Goal: Information Seeking & Learning: Learn about a topic

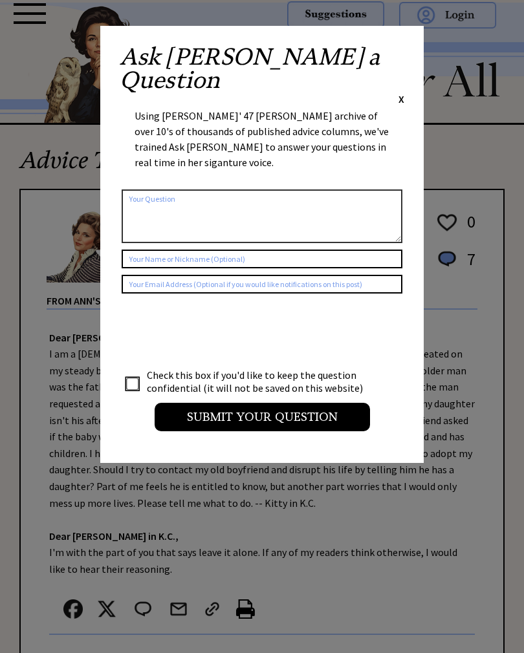
click at [403, 44] on div "Ask Ann a Question X Using Ann Landers' 47 vear archive of over 10's of thousan…" at bounding box center [261, 244] width 323 height 437
click at [396, 58] on div "Ask Ann a Question X" at bounding box center [262, 75] width 284 height 61
click at [400, 92] on span "X" at bounding box center [401, 98] width 6 height 13
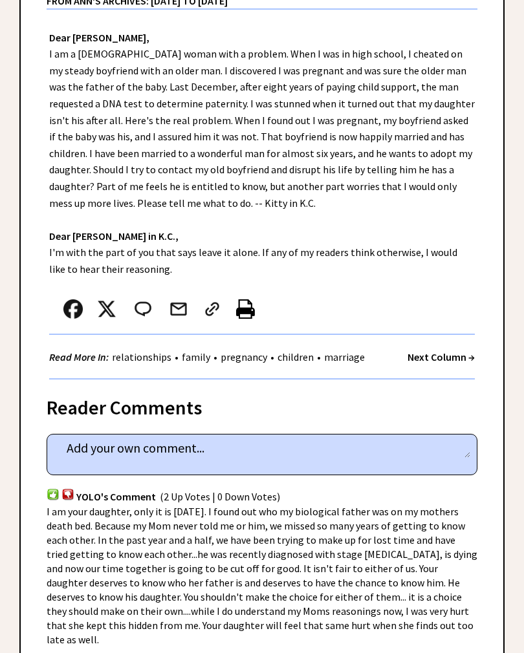
scroll to position [294, 0]
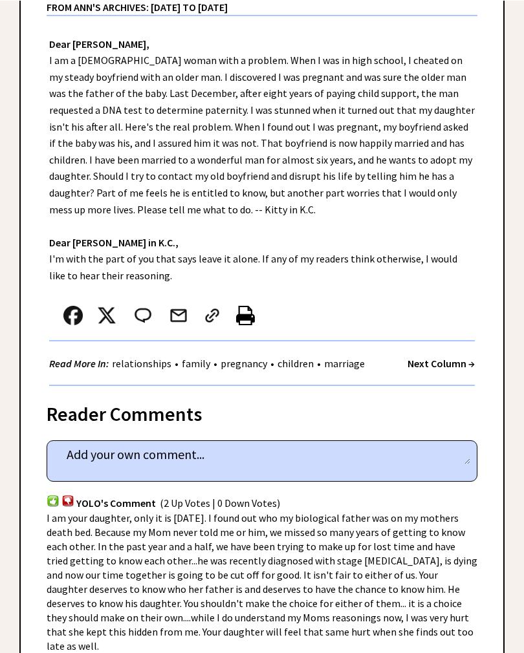
click at [209, 359] on link "family" at bounding box center [195, 362] width 35 height 13
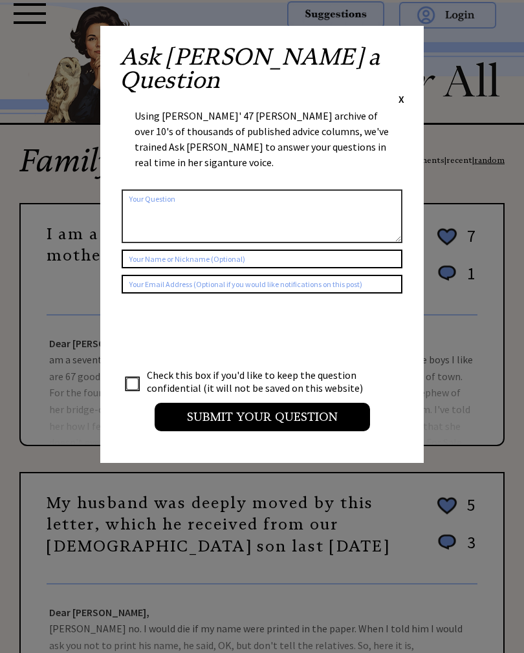
click at [414, 36] on div "Ask Ann a Question X Using Ann Landers' 47 vear archive of over 10's of thousan…" at bounding box center [261, 244] width 323 height 437
click at [396, 63] on div "Ask Ann a Question X" at bounding box center [262, 75] width 284 height 61
click at [398, 92] on span "X" at bounding box center [401, 98] width 6 height 13
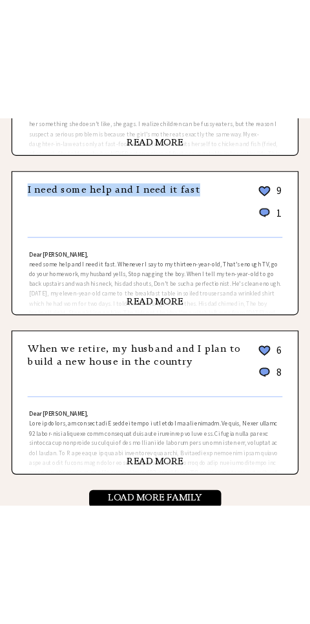
scroll to position [987, 0]
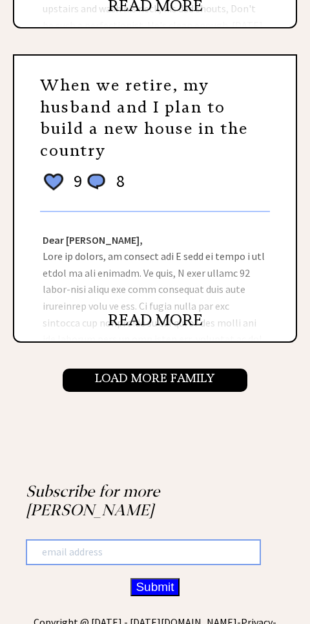
click at [221, 369] on input "Load More Family" at bounding box center [155, 381] width 185 height 24
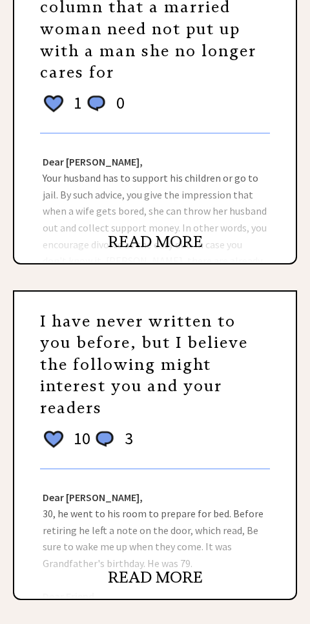
scroll to position [1330, 0]
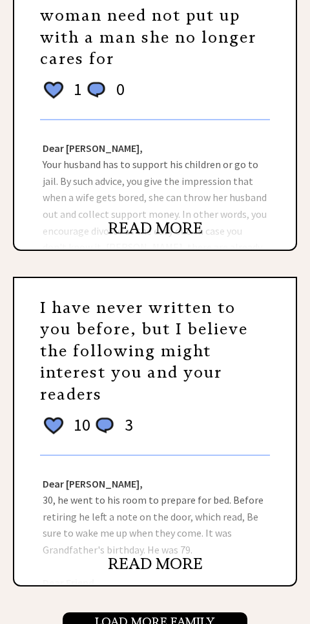
click at [204, 320] on link "I have never written to you before, but I believe the following might interest …" at bounding box center [144, 351] width 208 height 106
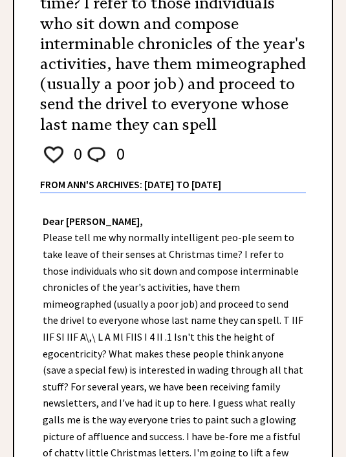
scroll to position [127, 0]
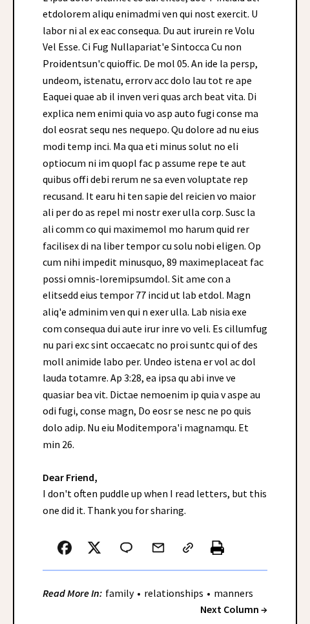
scroll to position [347, 0]
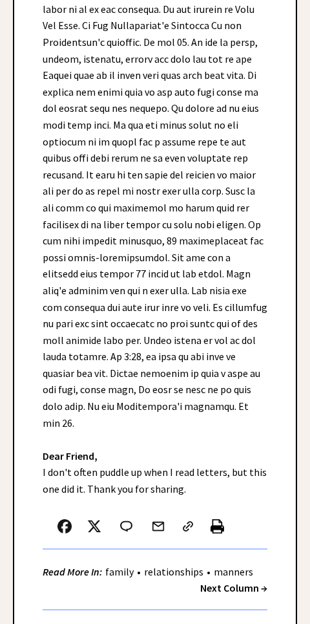
click at [254, 566] on link "manners" at bounding box center [234, 572] width 46 height 13
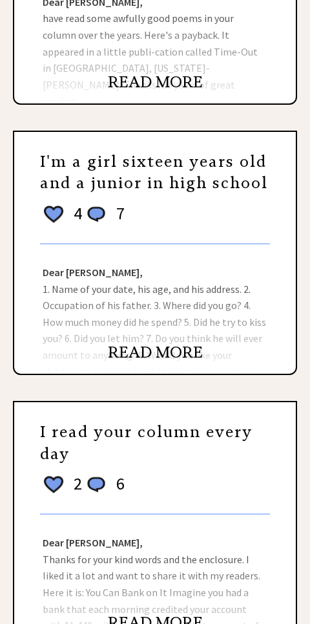
scroll to position [931, 0]
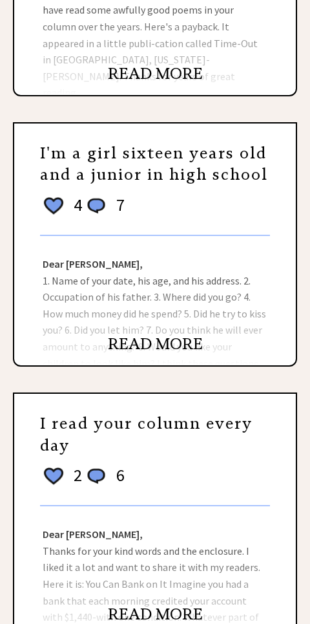
click at [176, 337] on link "READ MORE" at bounding box center [155, 344] width 95 height 19
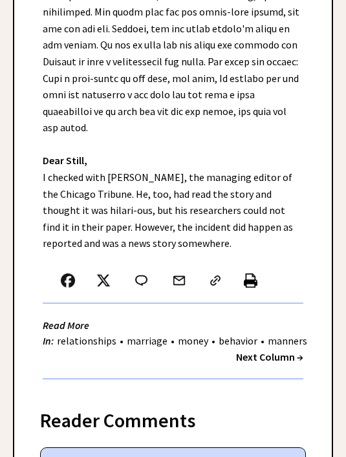
scroll to position [513, 0]
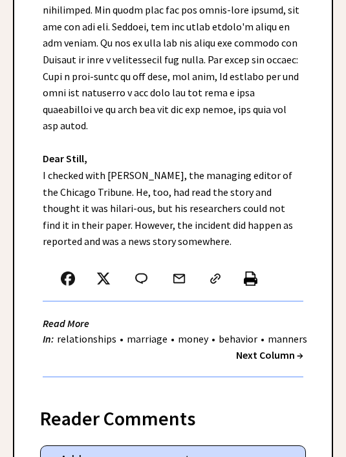
click at [244, 349] on strong "Next Column →" at bounding box center [269, 355] width 67 height 13
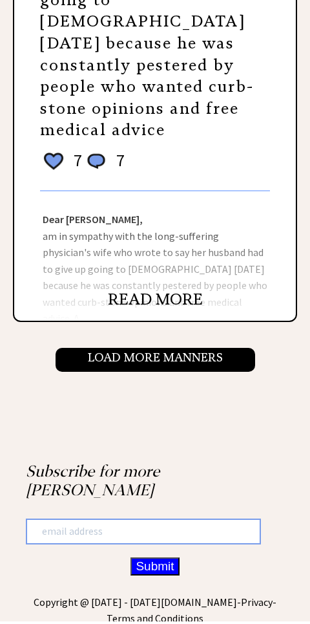
scroll to position [1526, 0]
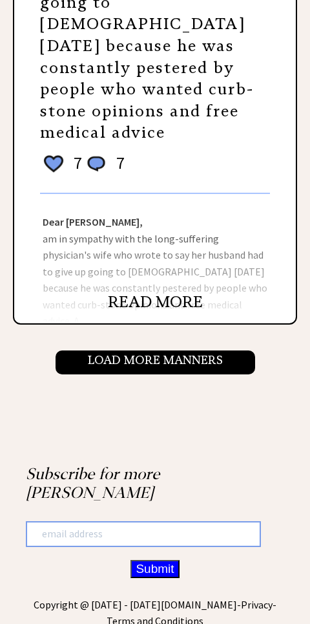
click at [221, 351] on input "Load More Manners" at bounding box center [156, 363] width 200 height 24
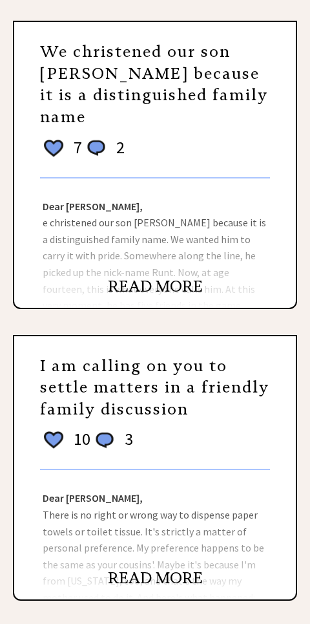
scroll to position [112, 0]
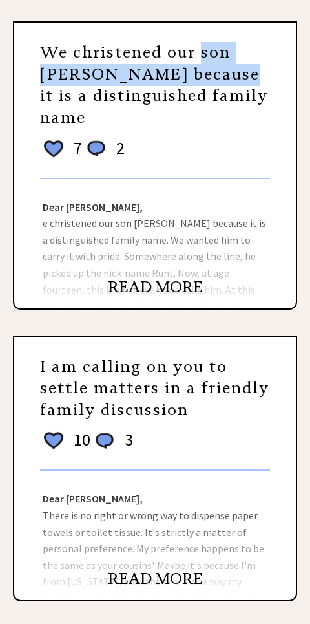
click at [211, 145] on div "10 6 7 2" at bounding box center [155, 157] width 230 height 42
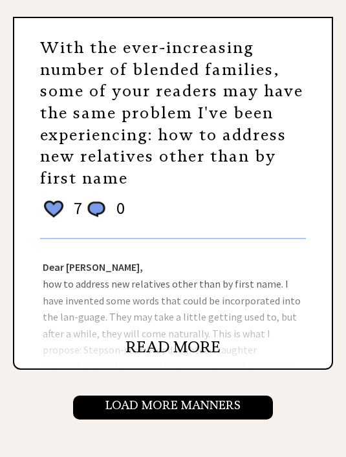
scroll to position [1337, 0]
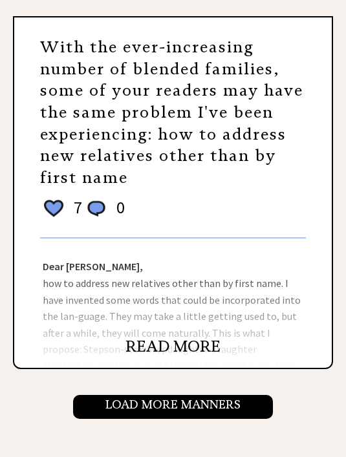
click at [94, 396] on input "Load More Manners" at bounding box center [173, 408] width 200 height 24
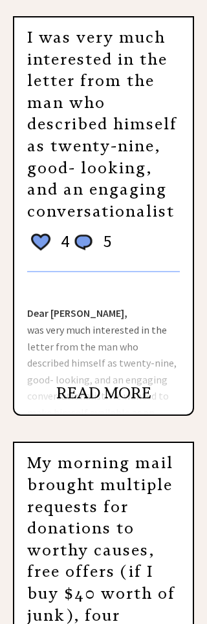
scroll to position [778, 0]
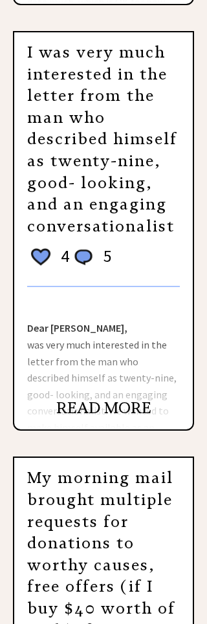
click at [140, 89] on h3 "I was very much interested in the letter from the man who described himself as …" at bounding box center [103, 140] width 153 height 195
click at [114, 399] on link "READ MORE" at bounding box center [103, 408] width 95 height 19
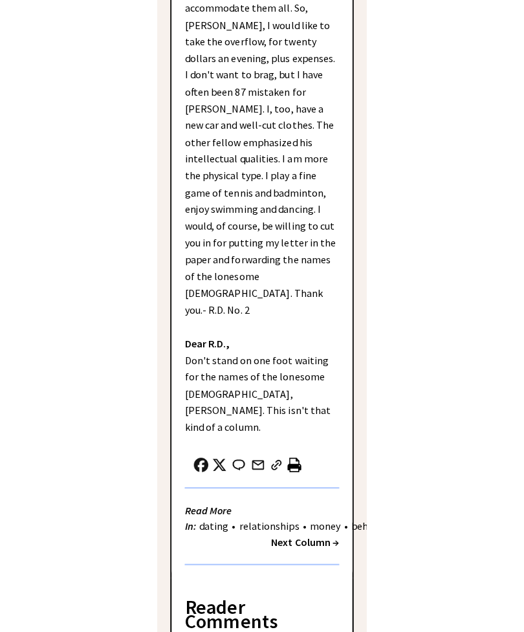
scroll to position [319, 0]
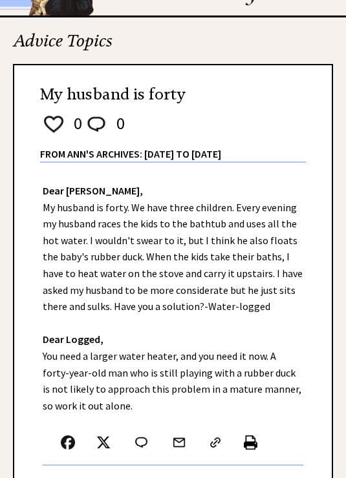
scroll to position [60, 0]
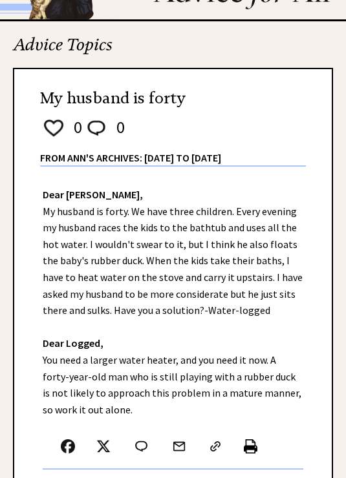
click at [206, 461] on div "Dear Ann Landers, My husband is forty. We have three children. Every evening my…" at bounding box center [172, 363] width 317 height 392
click at [206, 491] on div "Dear Ann Landers, My husband is forty. We have three children. Every evening my…" at bounding box center [172, 363] width 317 height 392
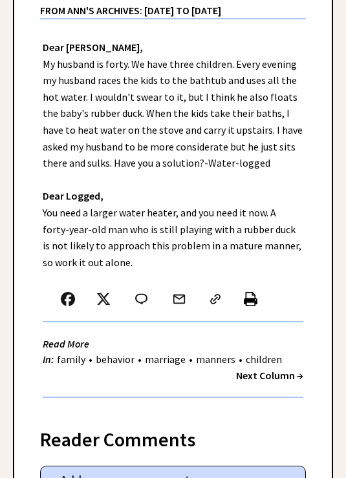
scroll to position [208, 0]
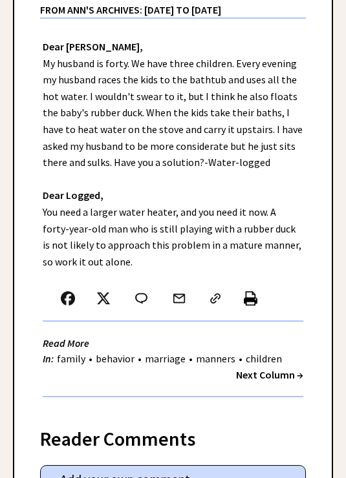
click at [206, 374] on strong "Next Column →" at bounding box center [269, 374] width 67 height 13
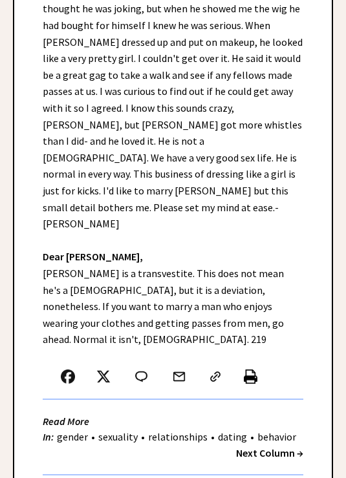
scroll to position [356, 0]
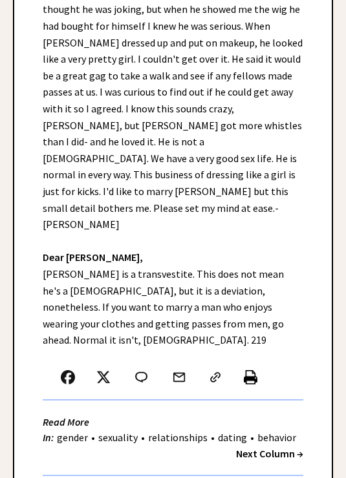
click at [256, 447] on strong "Next Column →" at bounding box center [269, 453] width 67 height 13
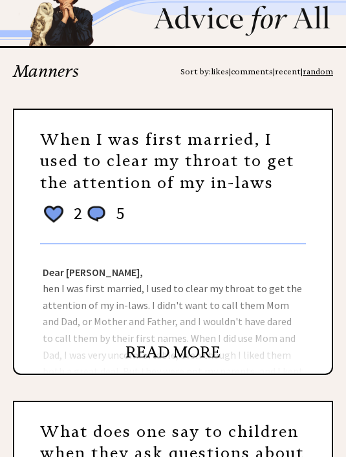
scroll to position [33, 0]
click at [44, 169] on link "When I was first married, I used to clear my throat to get the attention of my …" at bounding box center [167, 162] width 254 height 63
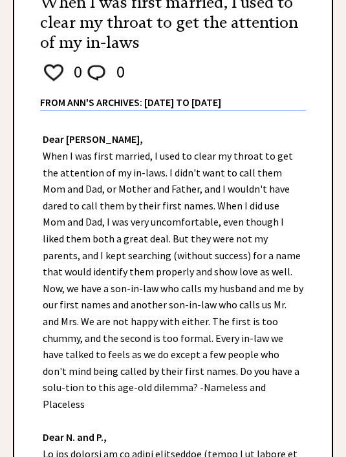
scroll to position [111, 0]
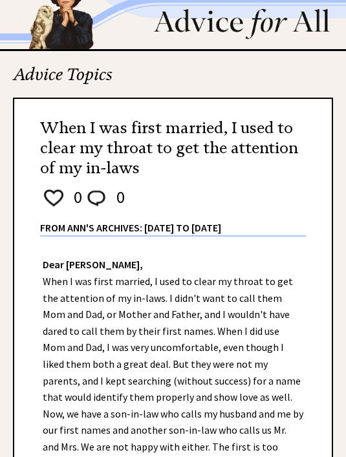
scroll to position [0, 0]
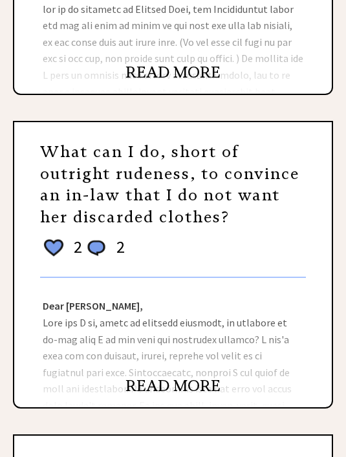
scroll to position [628, 0]
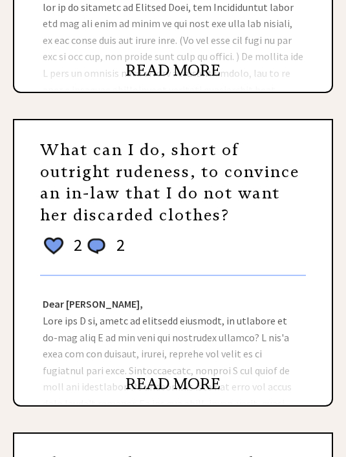
click at [61, 176] on link "What can I do, short of outright rudeness, to convince an in-law that I do not …" at bounding box center [169, 183] width 259 height 85
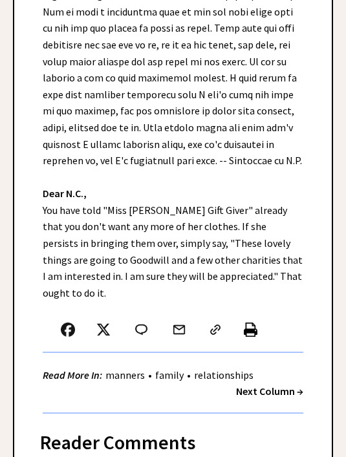
scroll to position [434, 0]
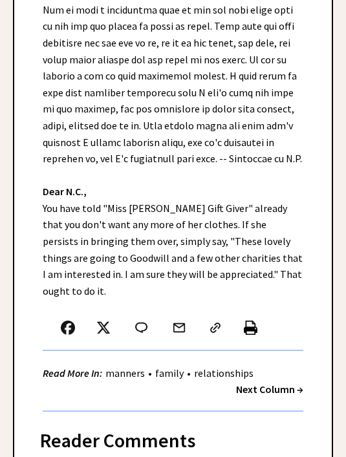
click at [126, 367] on link "manners" at bounding box center [125, 373] width 46 height 13
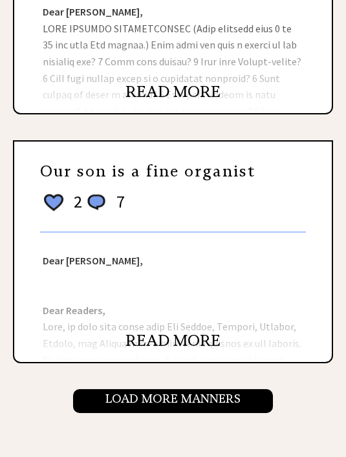
scroll to position [1322, 0]
click at [57, 162] on link "Our son is a fine organist" at bounding box center [147, 171] width 215 height 19
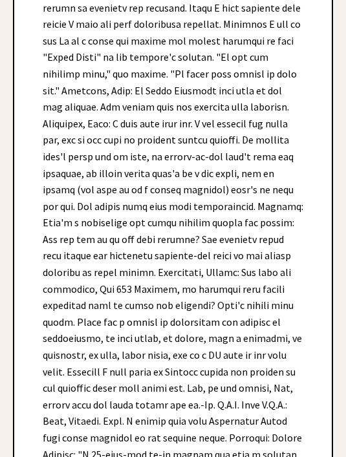
scroll to position [886, 0]
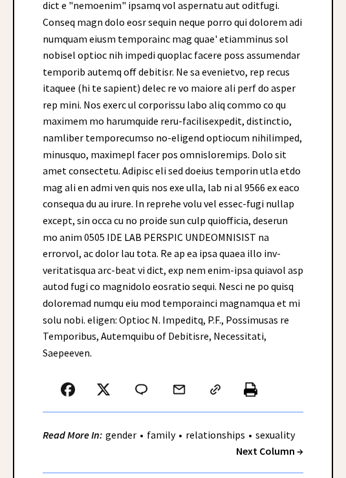
scroll to position [2140, 0]
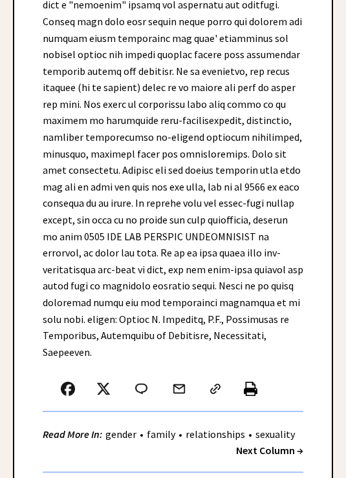
click at [290, 444] on strong "Next Column →" at bounding box center [269, 450] width 67 height 13
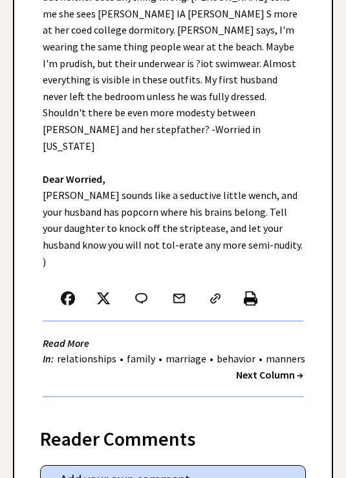
scroll to position [500, 0]
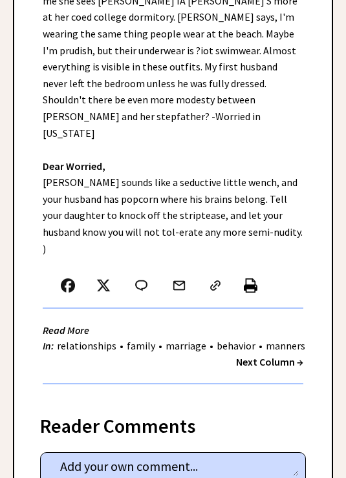
click at [310, 265] on div "Dear Ann Landers, My new husband, Dave, and my 21-year-old daughter, Barbara, h…" at bounding box center [172, 103] width 317 height 590
click at [297, 356] on strong "Next Column →" at bounding box center [269, 362] width 67 height 13
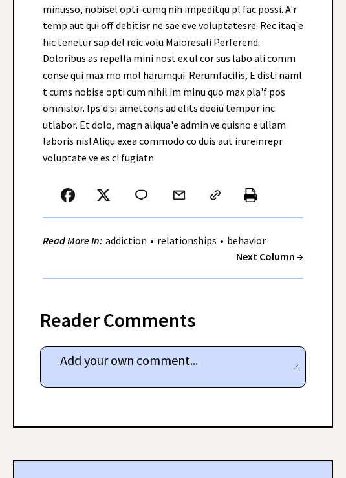
scroll to position [1058, 0]
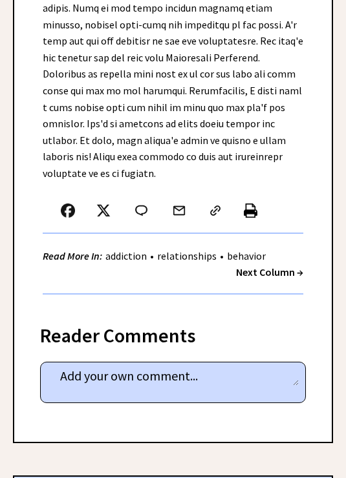
click at [295, 266] on strong "Next Column →" at bounding box center [269, 272] width 67 height 13
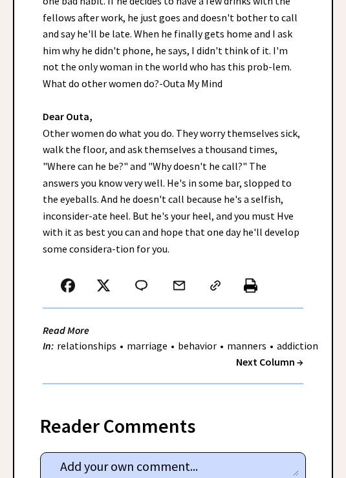
scroll to position [393, 0]
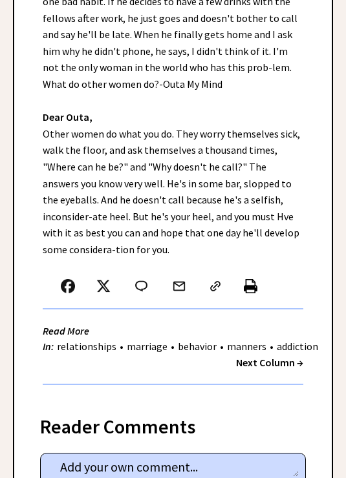
click at [277, 358] on strong "Next Column →" at bounding box center [269, 362] width 67 height 13
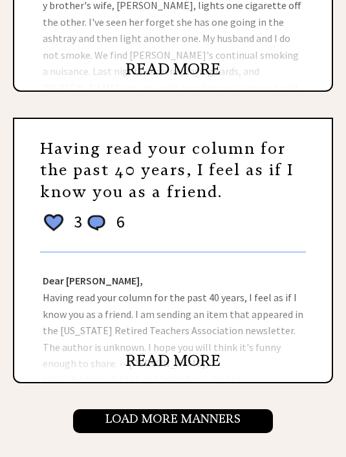
scroll to position [1439, 0]
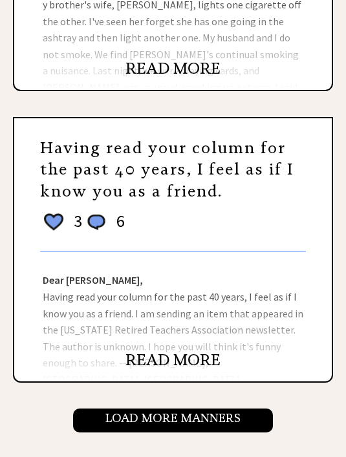
click at [93, 409] on input "Load More Manners" at bounding box center [173, 421] width 200 height 24
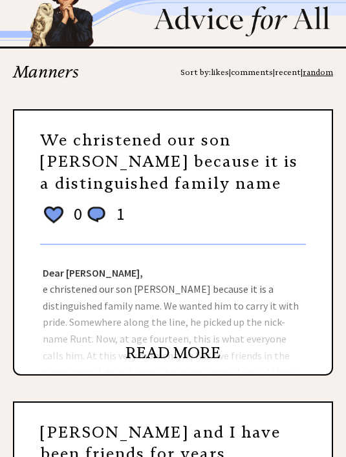
scroll to position [34, 0]
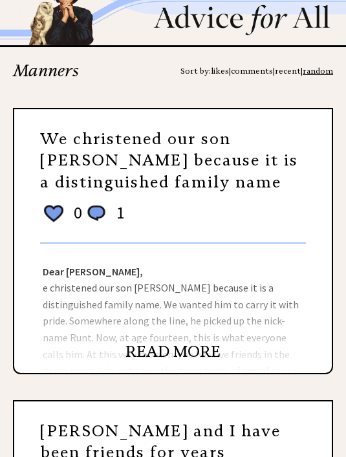
click at [66, 162] on link "We christened our son [PERSON_NAME] because it is a distinguished family name" at bounding box center [169, 160] width 258 height 63
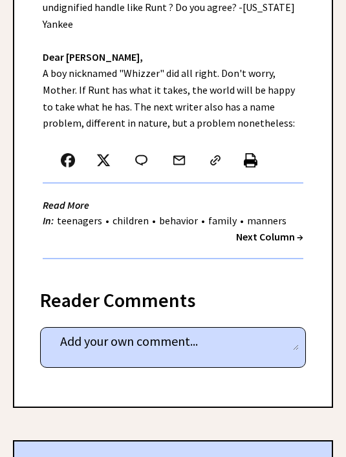
scroll to position [423, 0]
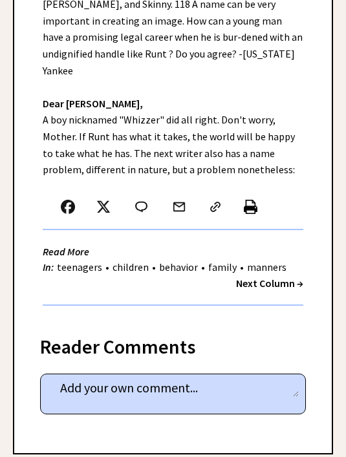
click at [257, 277] on strong "Next Column →" at bounding box center [269, 283] width 67 height 13
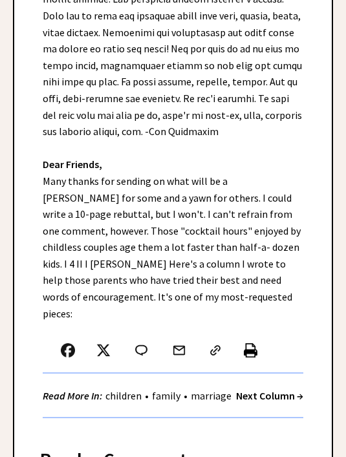
scroll to position [837, 0]
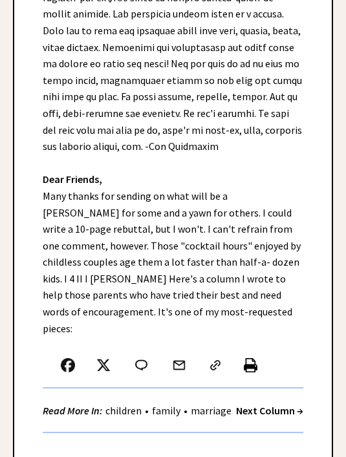
click at [275, 404] on strong "Next Column →" at bounding box center [269, 410] width 67 height 13
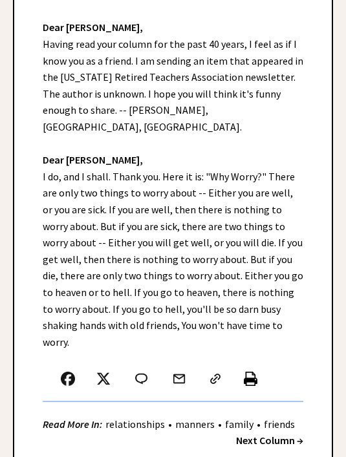
scroll to position [268, 0]
click at [313, 415] on div "Dear [PERSON_NAME], Having read your column for the past 40 years, I feel as if…" at bounding box center [172, 237] width 317 height 476
click at [290, 434] on strong "Next Column →" at bounding box center [269, 440] width 67 height 13
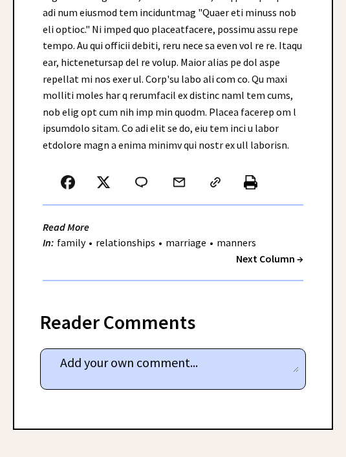
scroll to position [1225, 0]
click at [298, 253] on strong "Next Column →" at bounding box center [269, 259] width 67 height 13
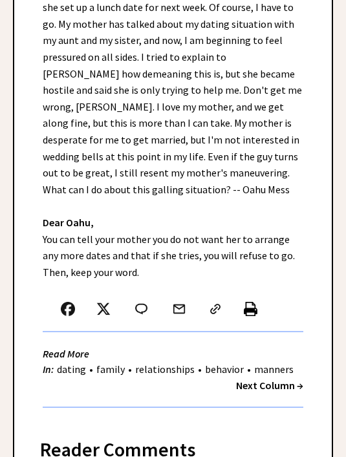
scroll to position [408, 0]
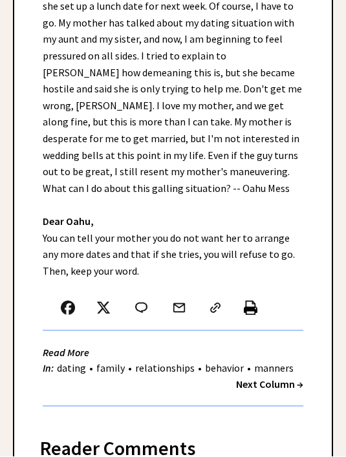
click at [248, 378] on strong "Next Column →" at bounding box center [269, 384] width 67 height 13
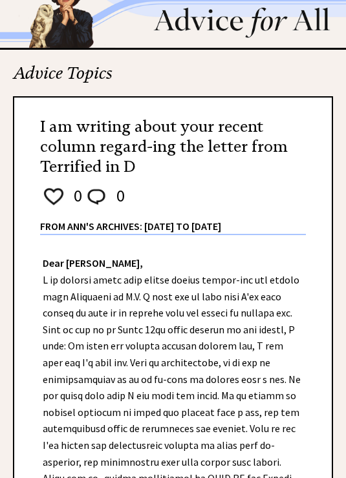
scroll to position [31, 0]
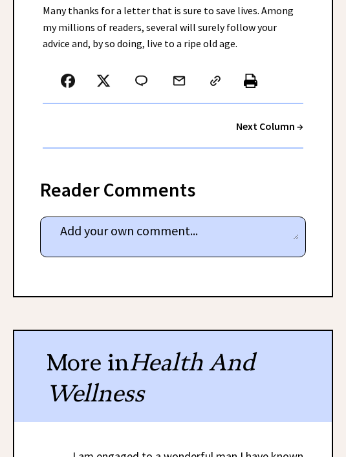
scroll to position [759, 0]
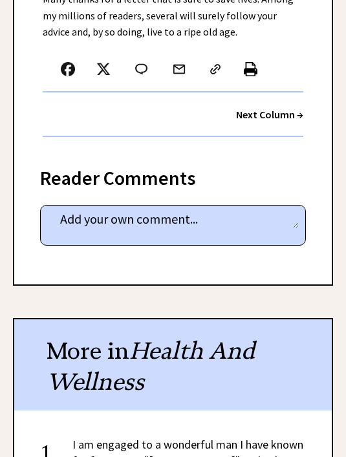
click at [255, 109] on strong "Next Column →" at bounding box center [269, 115] width 67 height 13
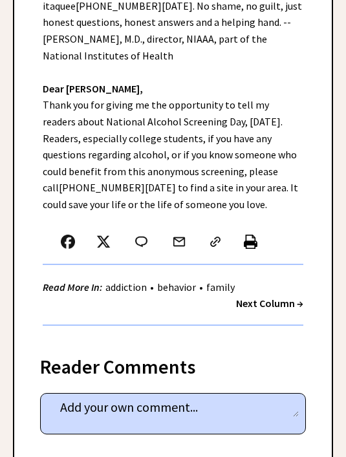
scroll to position [781, 0]
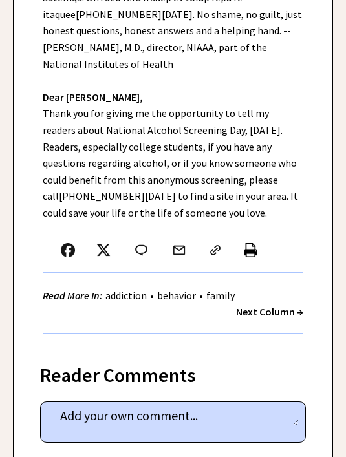
click at [249, 305] on strong "Next Column →" at bounding box center [269, 311] width 67 height 13
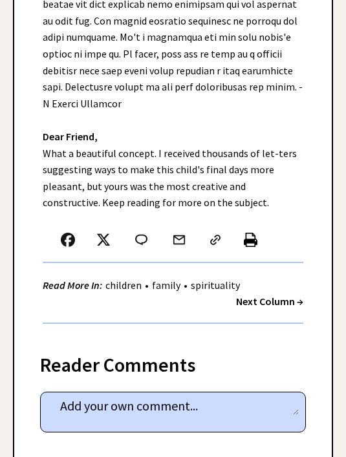
scroll to position [634, 0]
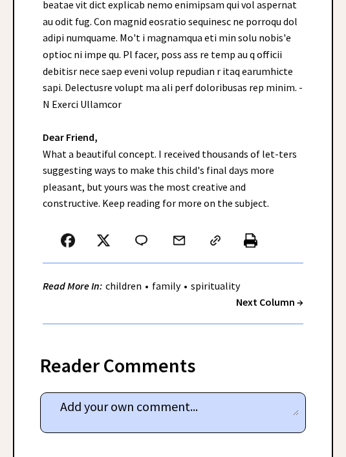
click at [283, 295] on strong "Next Column →" at bounding box center [269, 301] width 67 height 13
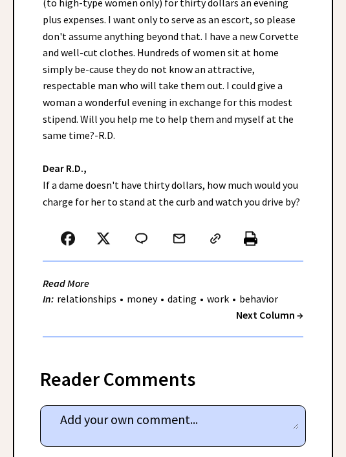
scroll to position [389, 0]
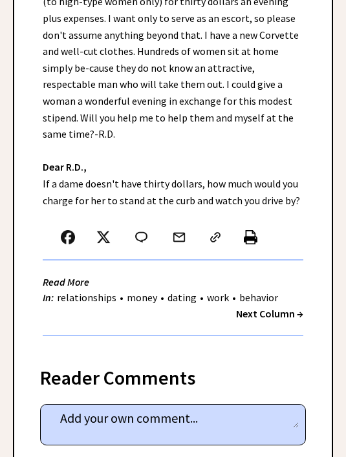
click at [265, 307] on strong "Next Column →" at bounding box center [269, 313] width 67 height 13
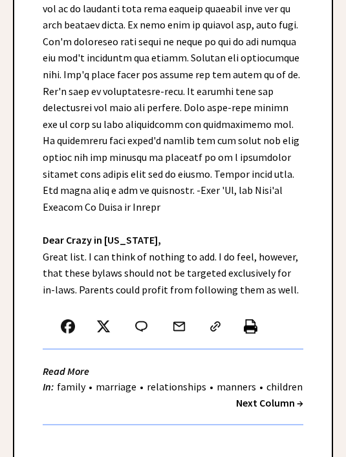
scroll to position [629, 0]
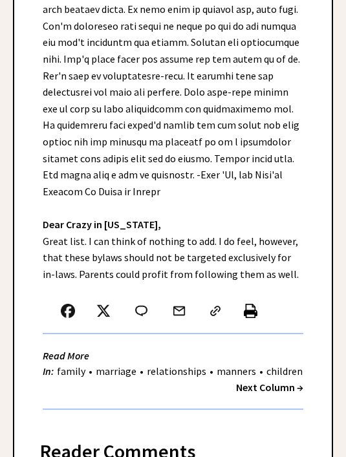
click at [259, 381] on strong "Next Column →" at bounding box center [269, 387] width 67 height 13
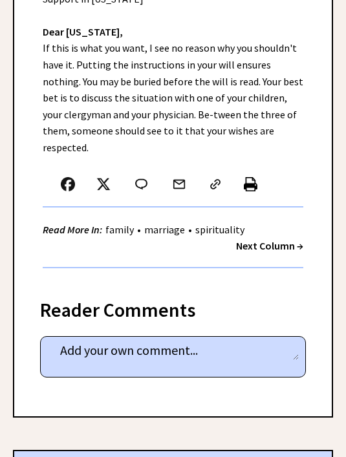
scroll to position [654, 0]
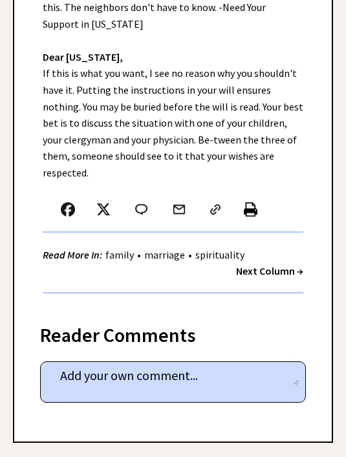
click at [262, 264] on strong "Next Column →" at bounding box center [269, 270] width 67 height 13
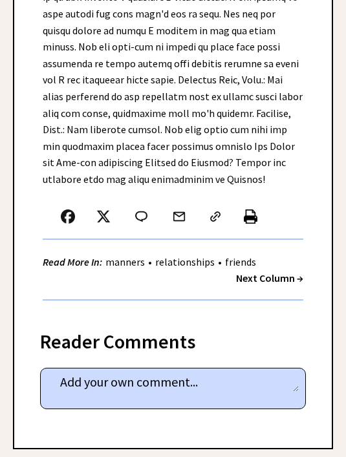
scroll to position [1486, 0]
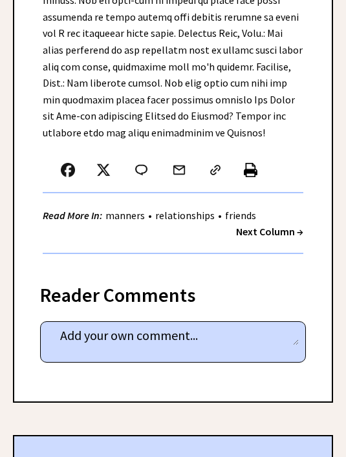
click at [283, 226] on strong "Next Column →" at bounding box center [269, 232] width 67 height 13
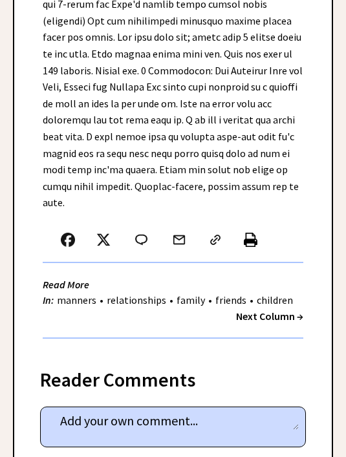
scroll to position [1681, 0]
click at [292, 310] on strong "Next Column →" at bounding box center [269, 316] width 67 height 13
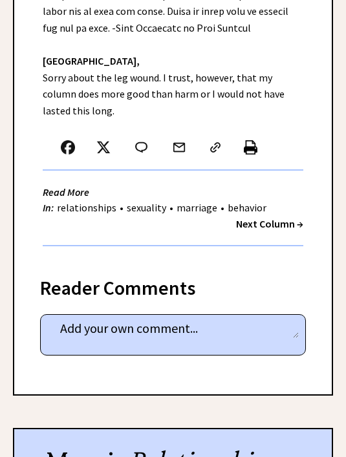
scroll to position [622, 0]
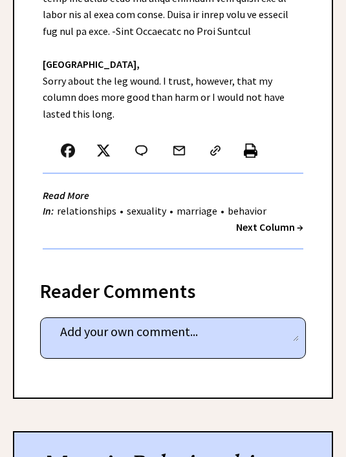
click at [302, 221] on strong "Next Column →" at bounding box center [269, 227] width 67 height 13
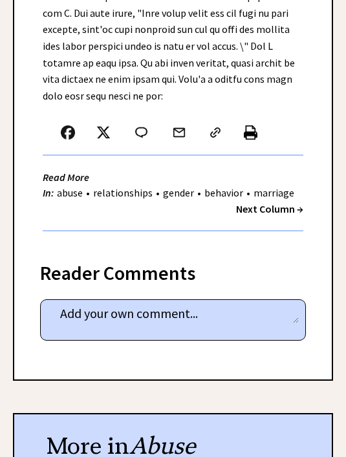
scroll to position [1101, 0]
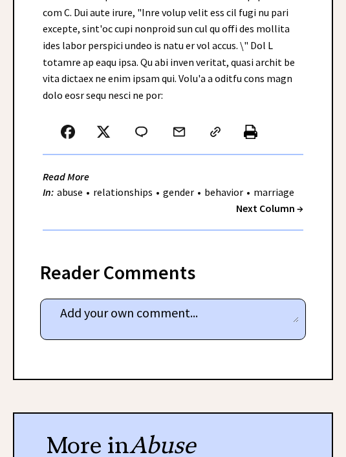
click at [286, 202] on strong "Next Column →" at bounding box center [269, 208] width 67 height 13
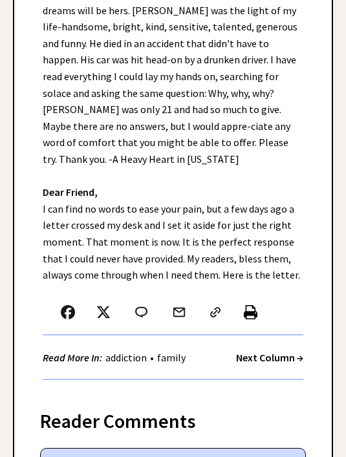
scroll to position [316, 0]
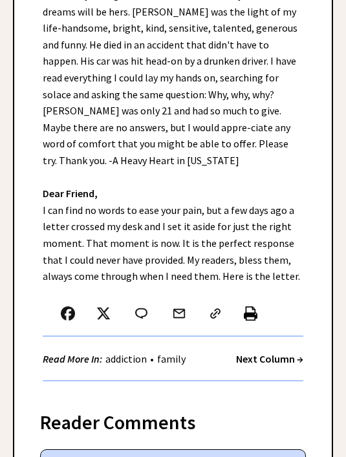
click at [286, 353] on strong "Next Column →" at bounding box center [269, 359] width 67 height 13
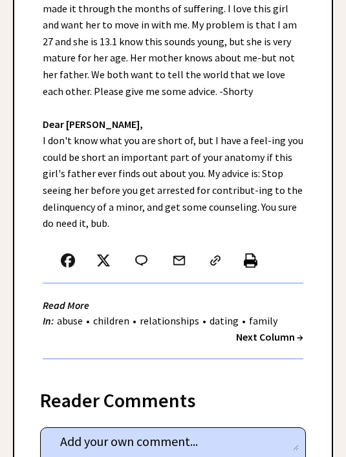
scroll to position [484, 0]
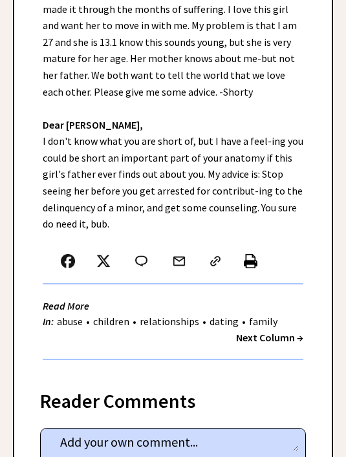
click at [293, 332] on strong "Next Column →" at bounding box center [269, 338] width 67 height 13
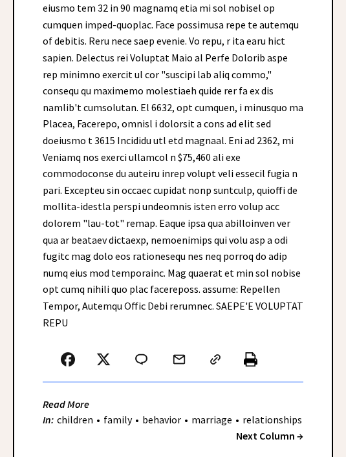
scroll to position [4029, 0]
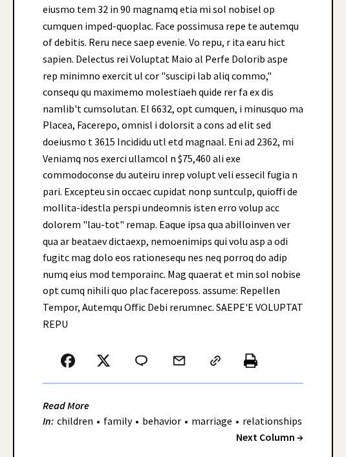
click at [292, 431] on strong "Next Column →" at bounding box center [269, 437] width 67 height 13
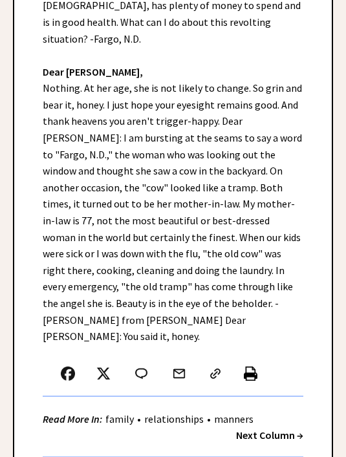
scroll to position [592, 0]
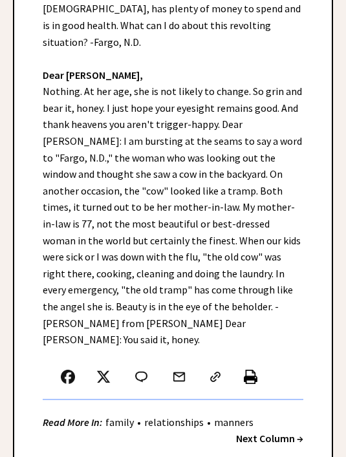
click at [131, 220] on div "Dear Ann Landers, Yesterday, I looked out of my kitchen window and could have s…" at bounding box center [172, 95] width 317 height 758
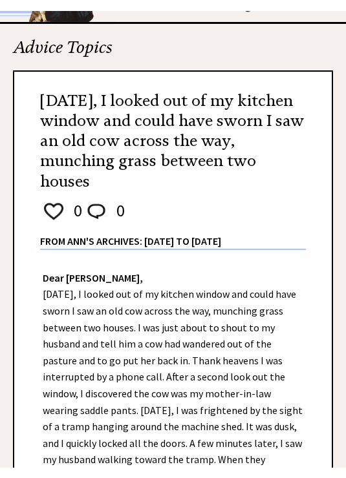
scroll to position [0, 0]
